Goal: Task Accomplishment & Management: Manage account settings

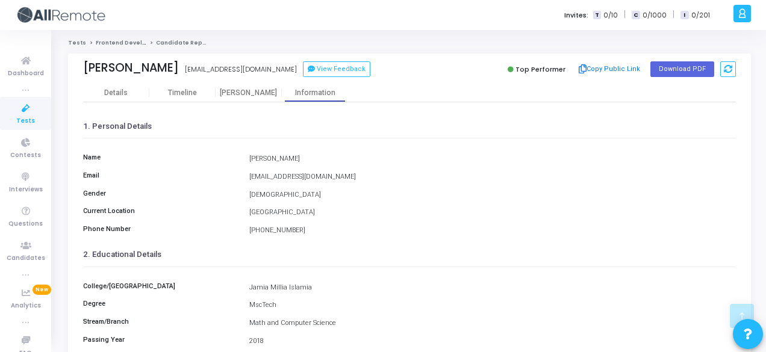
scroll to position [277, 0]
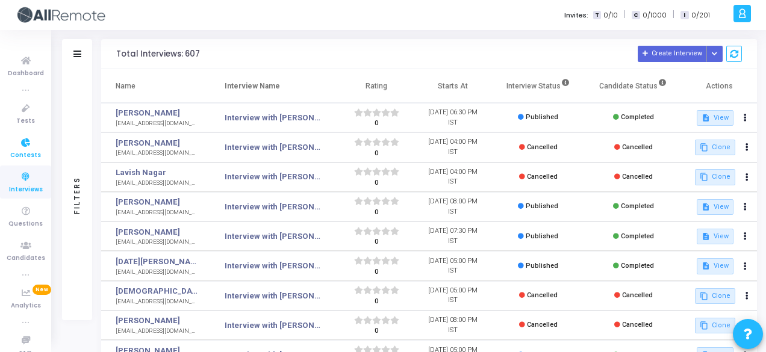
click at [27, 144] on icon at bounding box center [25, 142] width 25 height 15
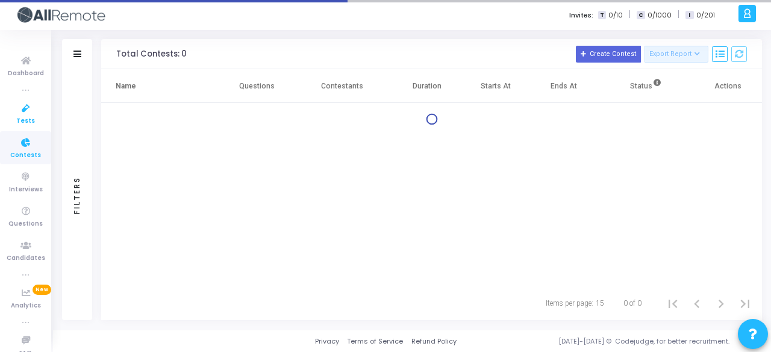
click at [24, 108] on icon at bounding box center [25, 108] width 25 height 15
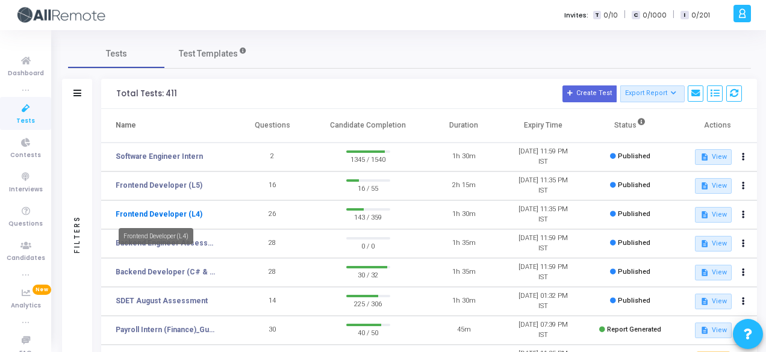
click at [145, 219] on link "Frontend Developer (L4)" at bounding box center [159, 214] width 87 height 11
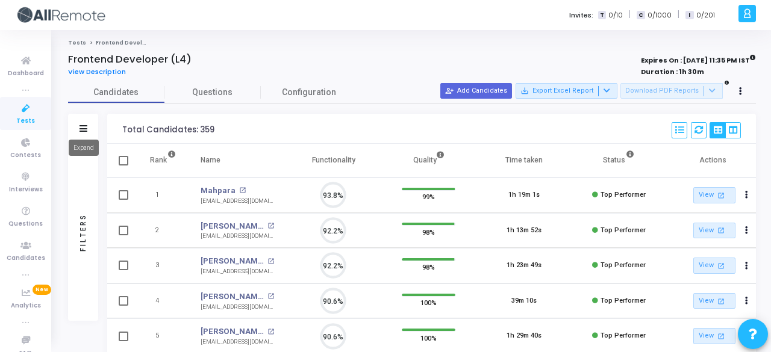
click at [88, 132] on mat-tooltip-component "Expand" at bounding box center [83, 147] width 47 height 33
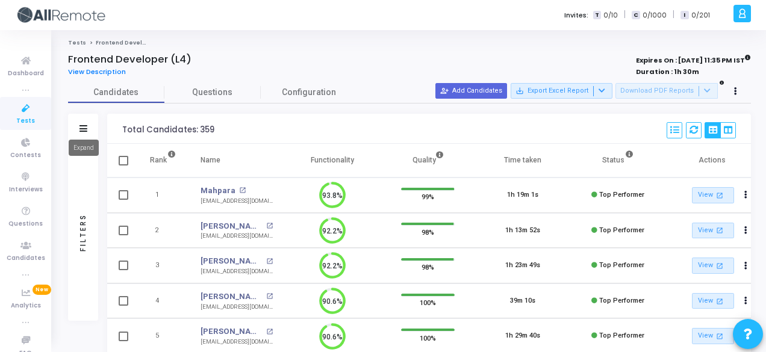
click at [84, 128] on icon at bounding box center [83, 128] width 8 height 7
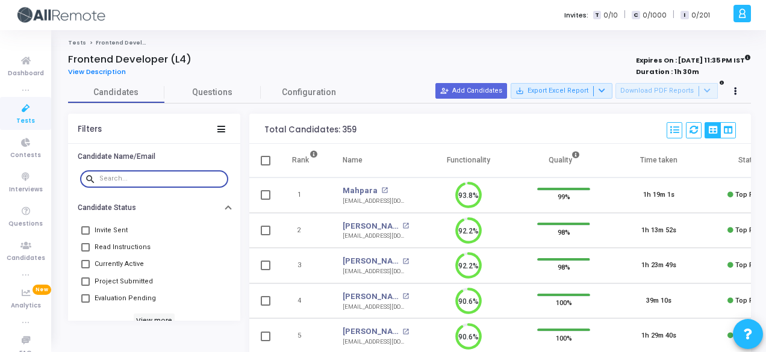
click at [128, 178] on input "text" at bounding box center [161, 178] width 124 height 7
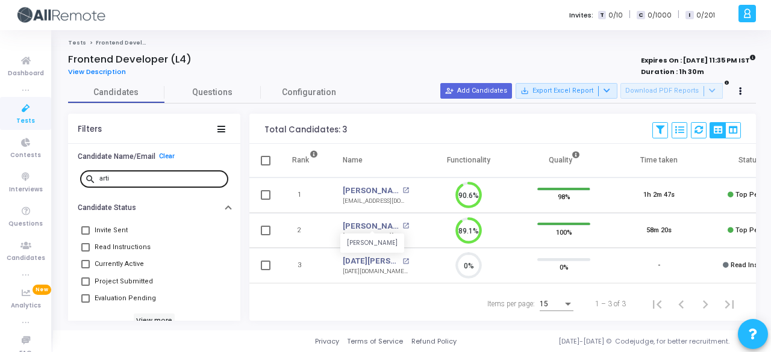
click at [166, 177] on input "arti" at bounding box center [161, 178] width 124 height 7
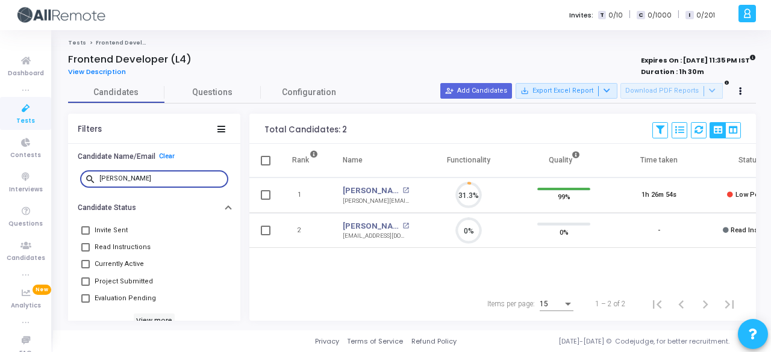
scroll to position [25, 30]
type input "aniket"
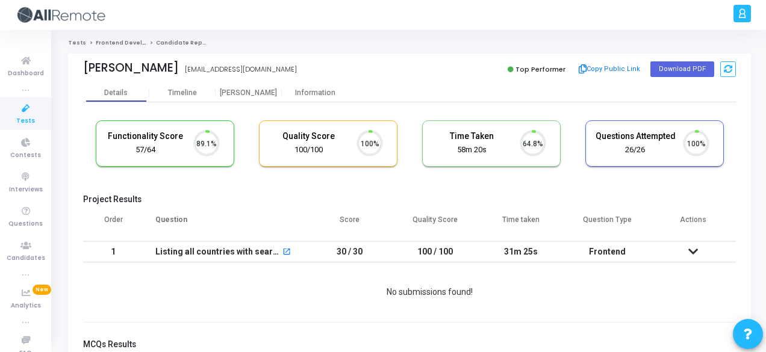
scroll to position [25, 30]
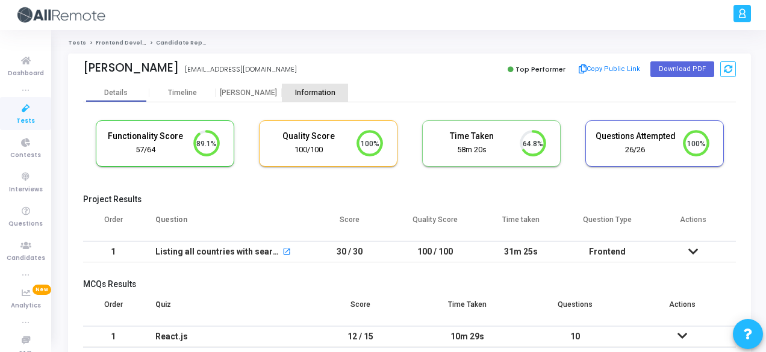
click at [313, 95] on div "Information" at bounding box center [315, 92] width 66 height 9
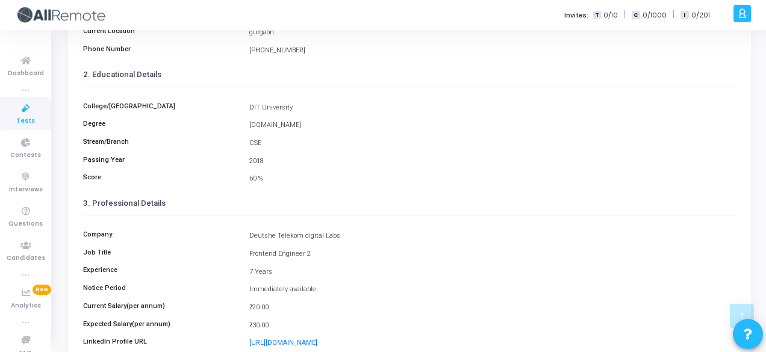
scroll to position [277, 0]
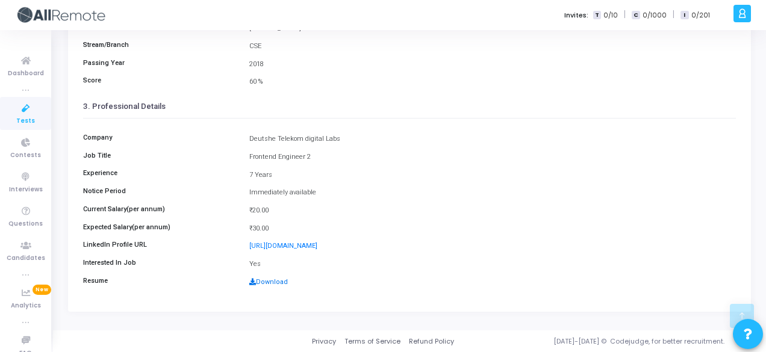
click at [273, 281] on link "Download" at bounding box center [268, 282] width 39 height 8
